Goal: Transaction & Acquisition: Download file/media

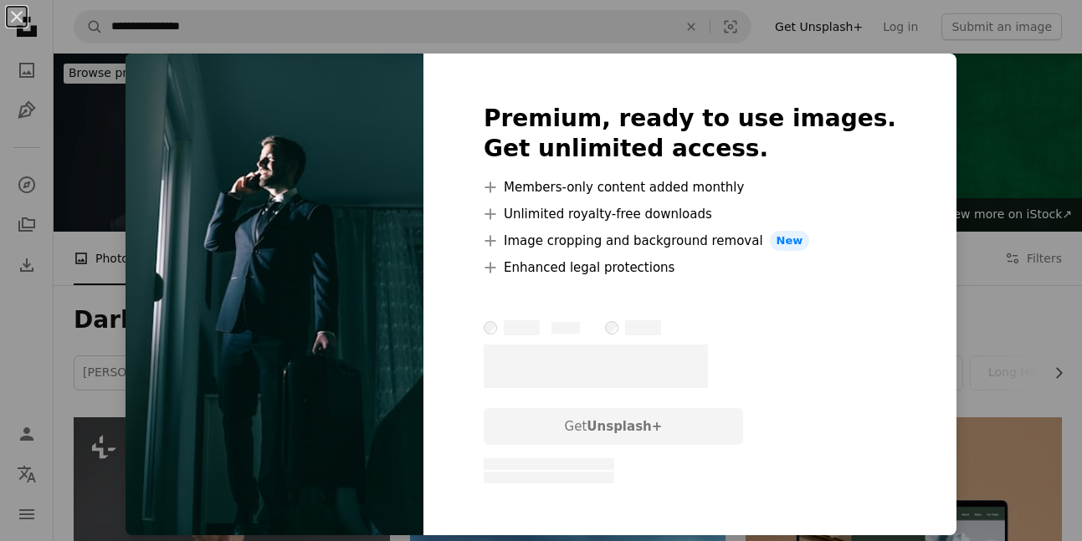
scroll to position [4734, 0]
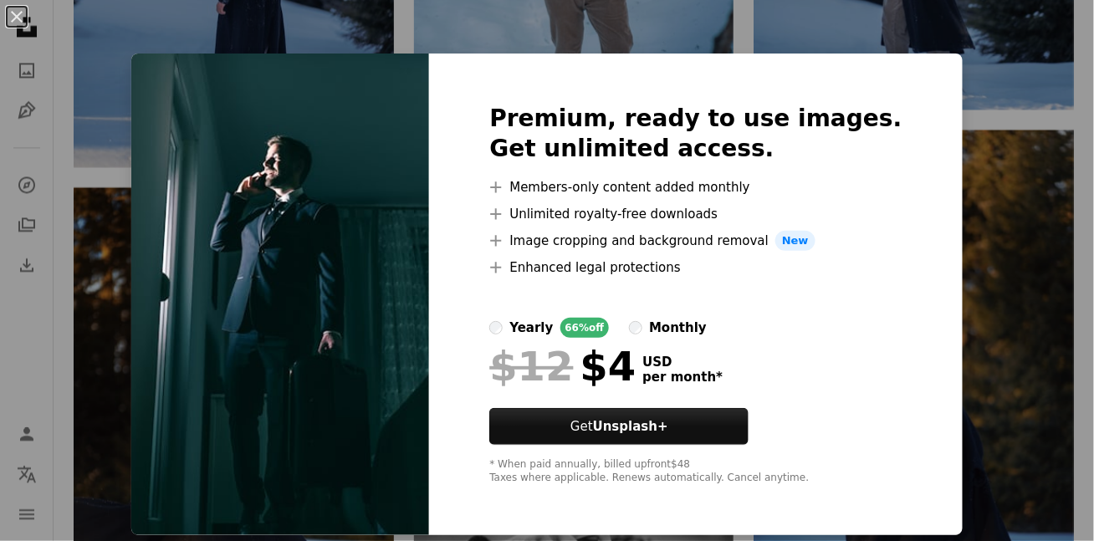
click at [1016, 60] on div "An X shape Premium, ready to use images. Get unlimited access. A plus sign Memb…" at bounding box center [547, 270] width 1094 height 541
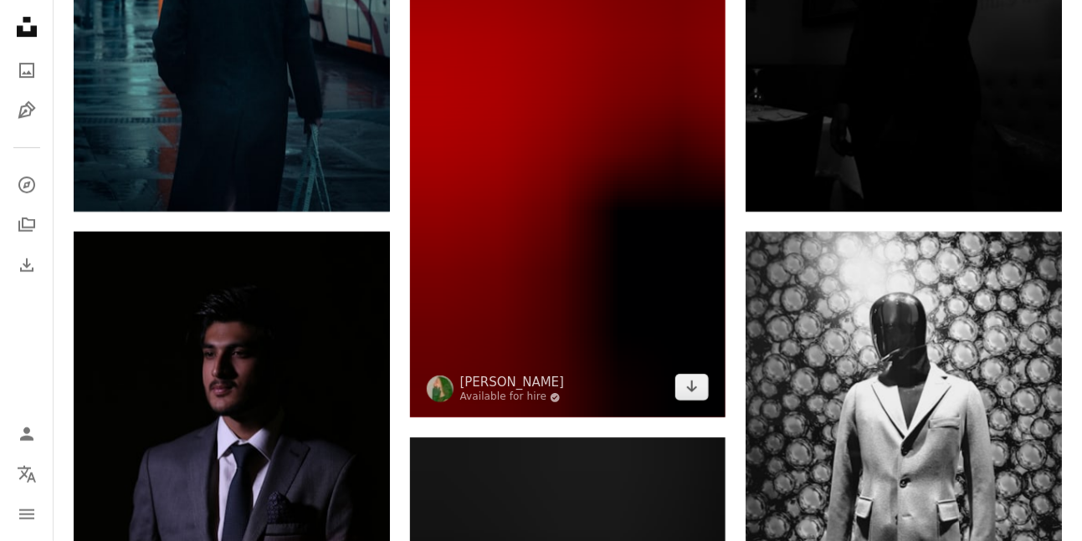
scroll to position [8332, 0]
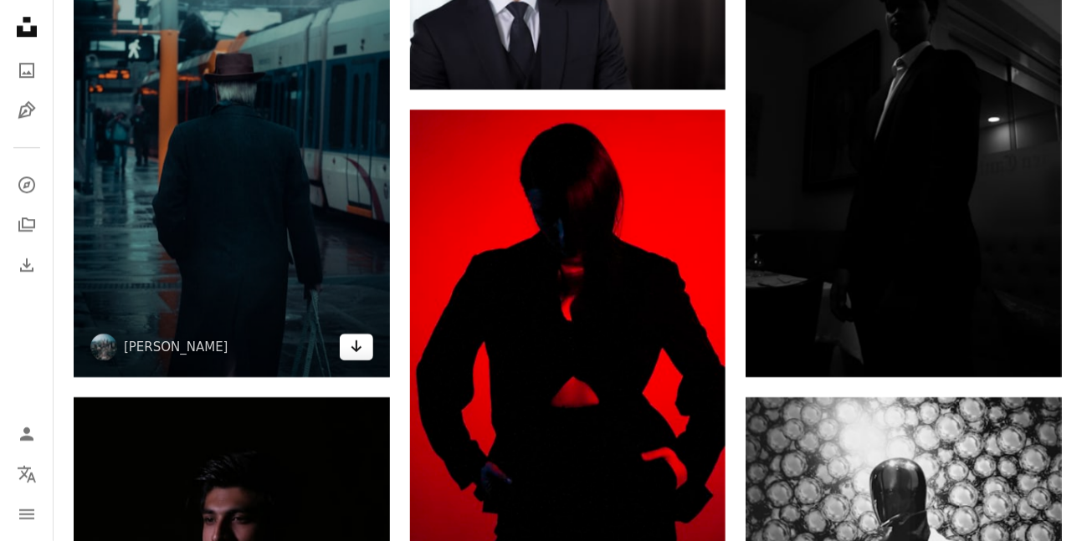
drag, startPoint x: 355, startPoint y: 359, endPoint x: 364, endPoint y: 353, distance: 10.9
click at [356, 356] on icon "Arrow pointing down" at bounding box center [356, 346] width 13 height 20
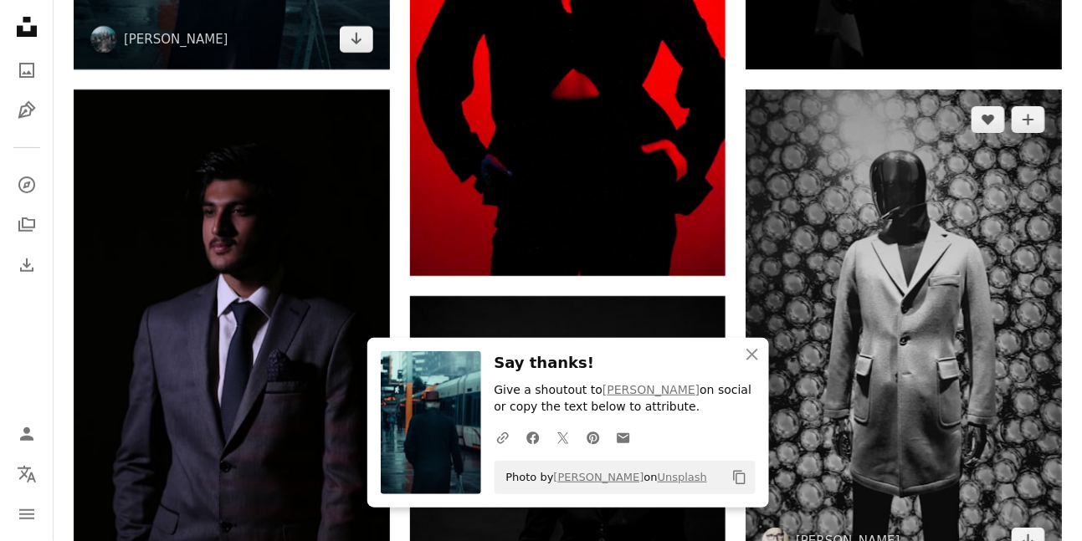
scroll to position [8666, 0]
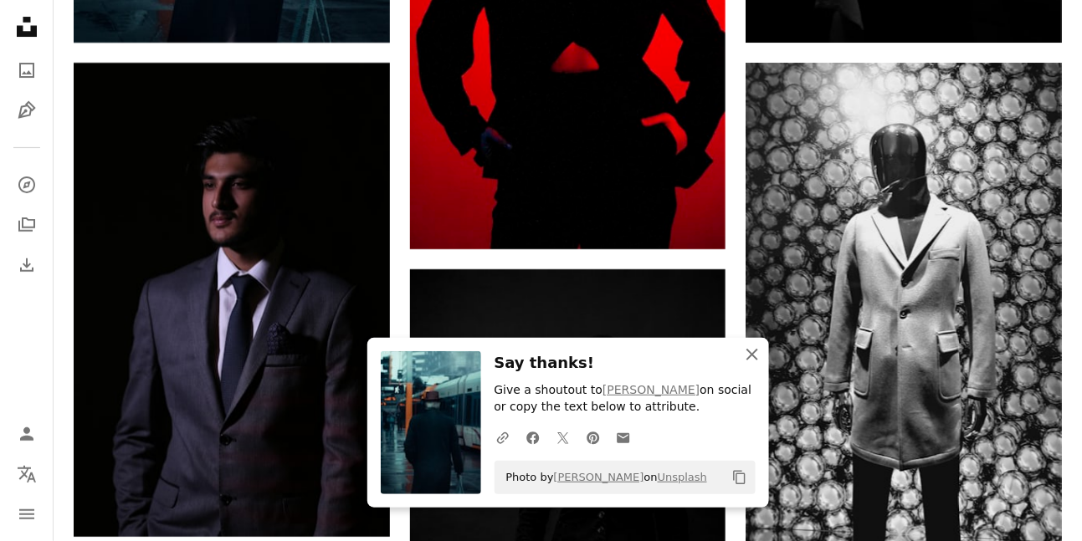
click at [750, 356] on icon "button" at bounding box center [752, 355] width 12 height 12
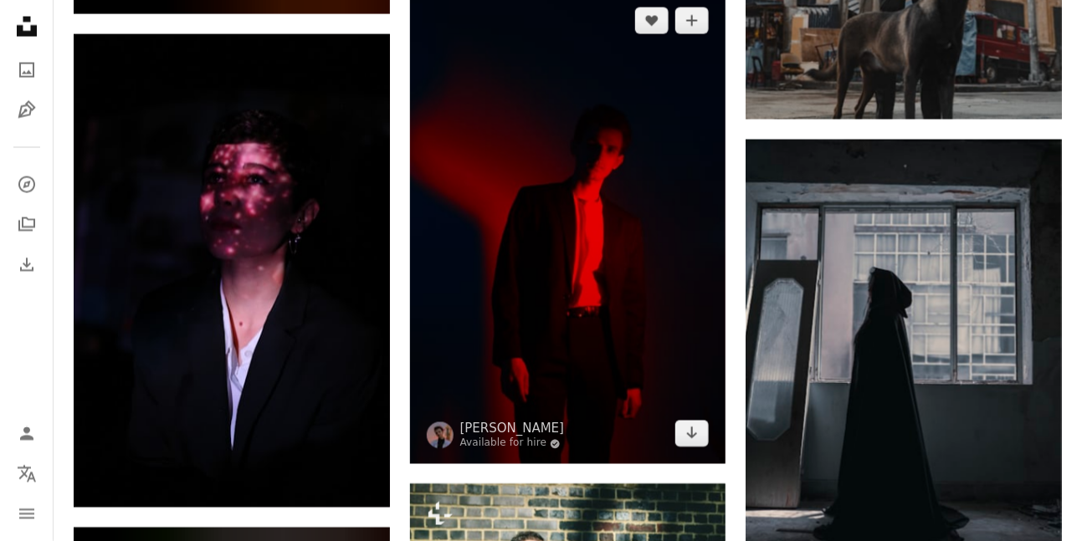
scroll to position [23644, 0]
